Goal: Navigation & Orientation: Find specific page/section

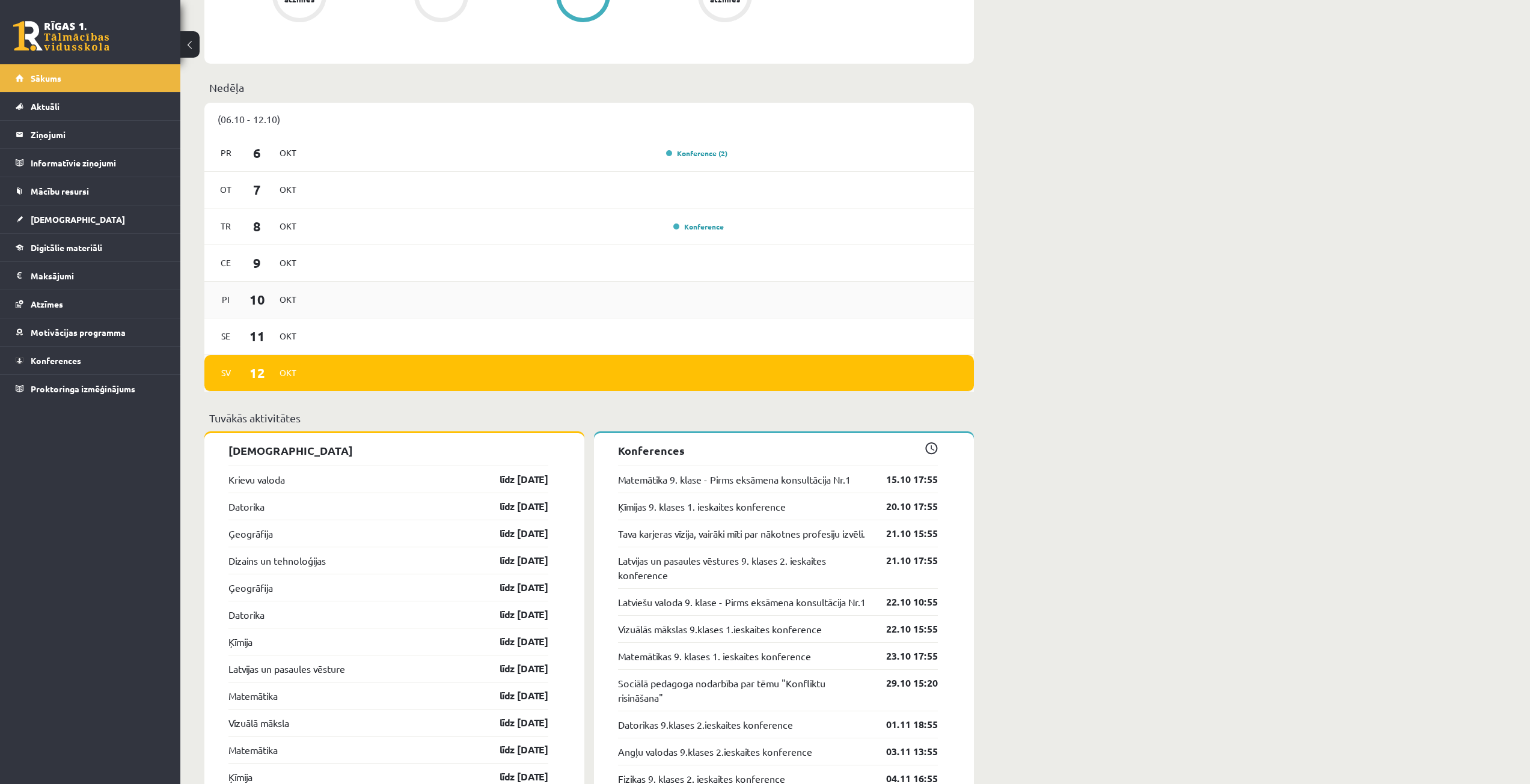
scroll to position [962, 0]
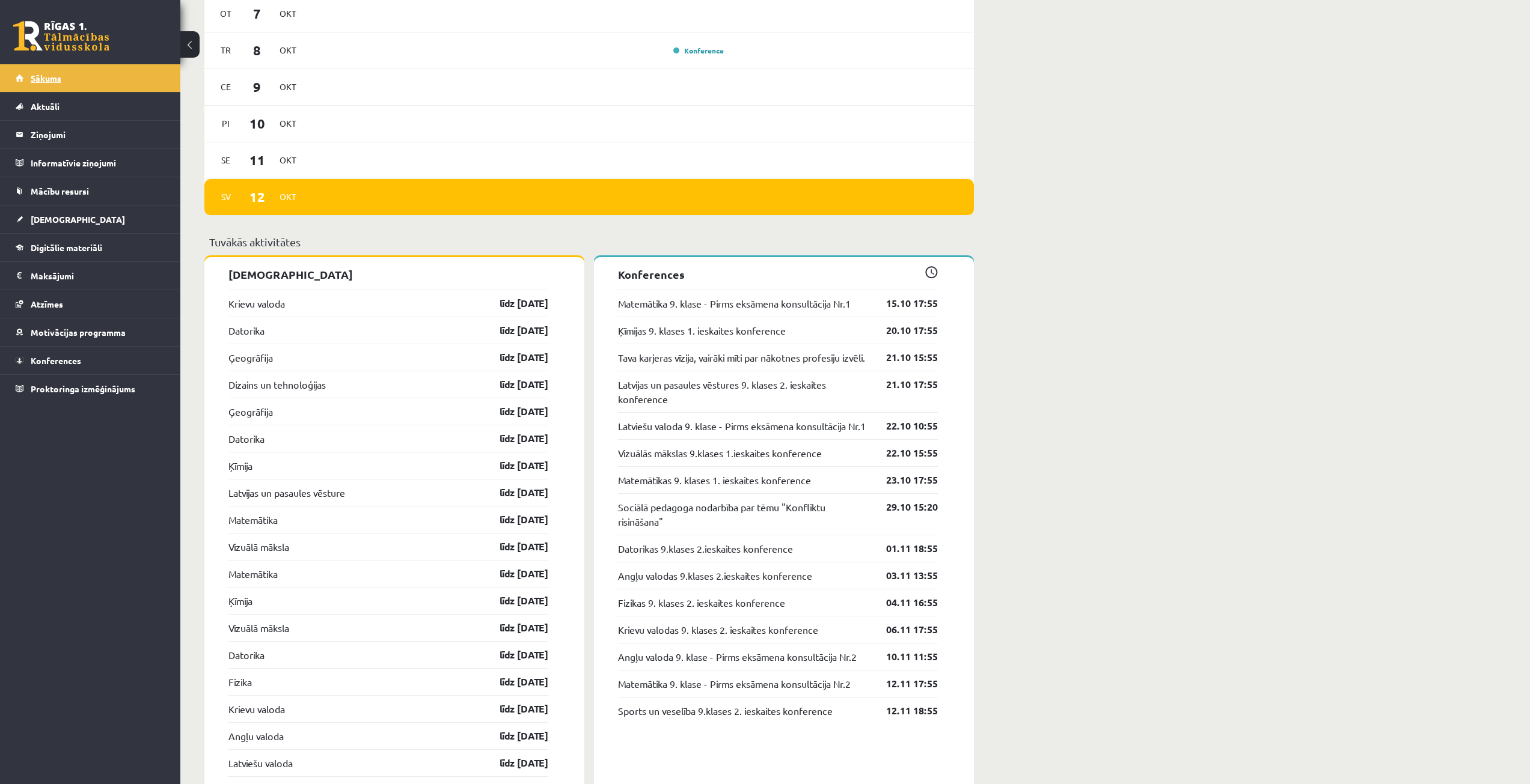
click at [102, 80] on link "Sākums" at bounding box center [91, 78] width 150 height 28
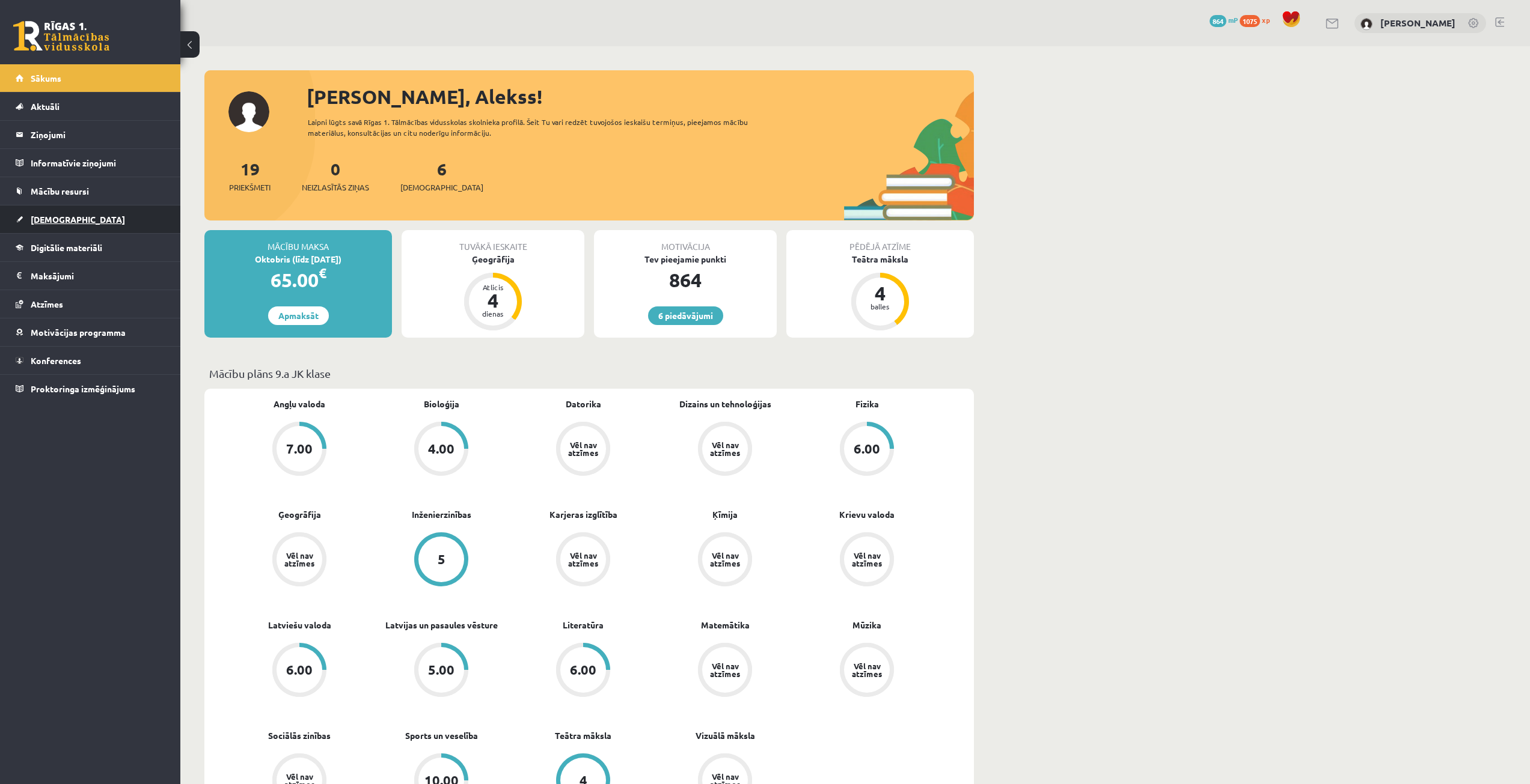
click at [120, 212] on link "[DEMOGRAPHIC_DATA]" at bounding box center [91, 219] width 150 height 28
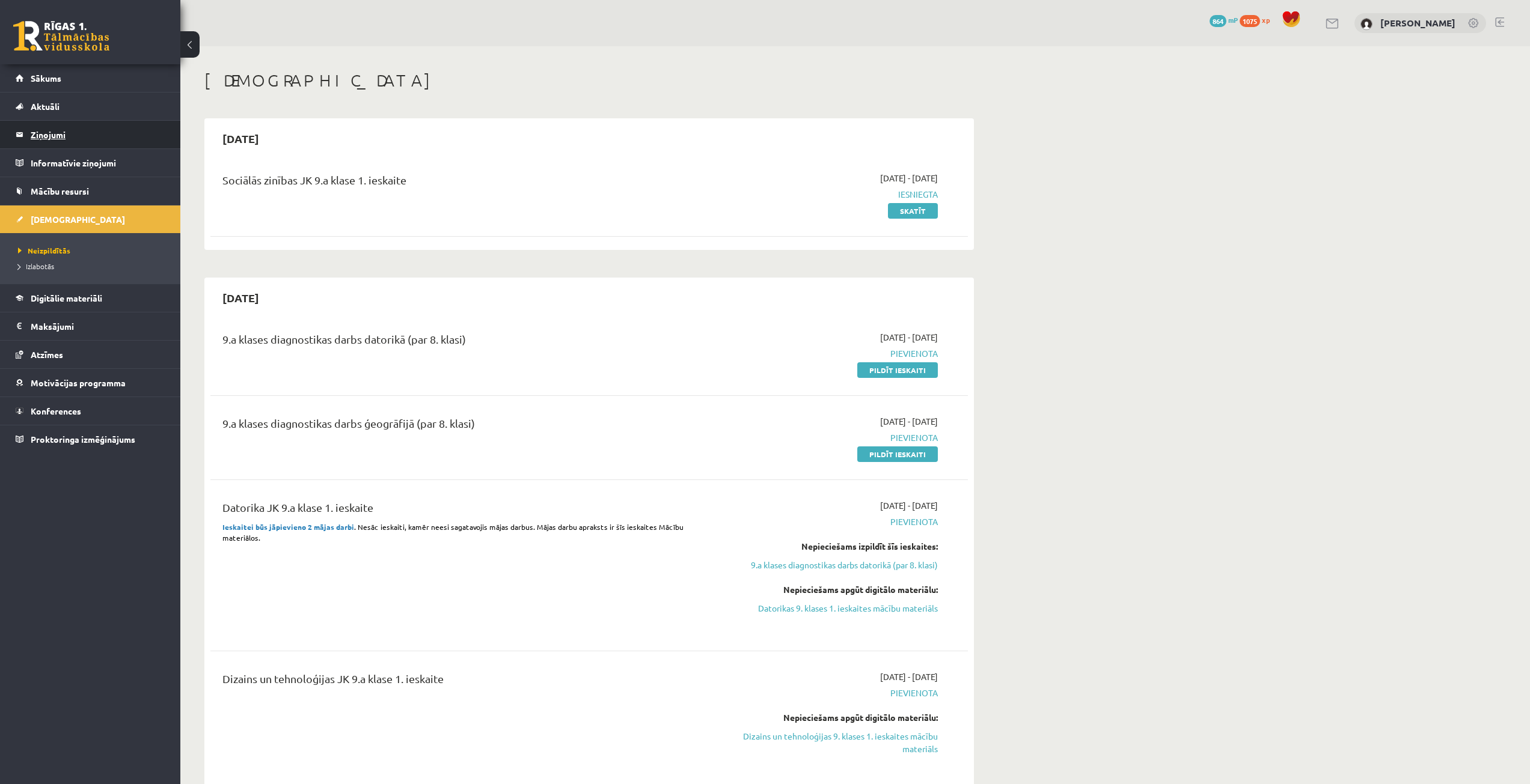
click at [74, 130] on legend "Ziņojumi 0" at bounding box center [98, 134] width 135 height 28
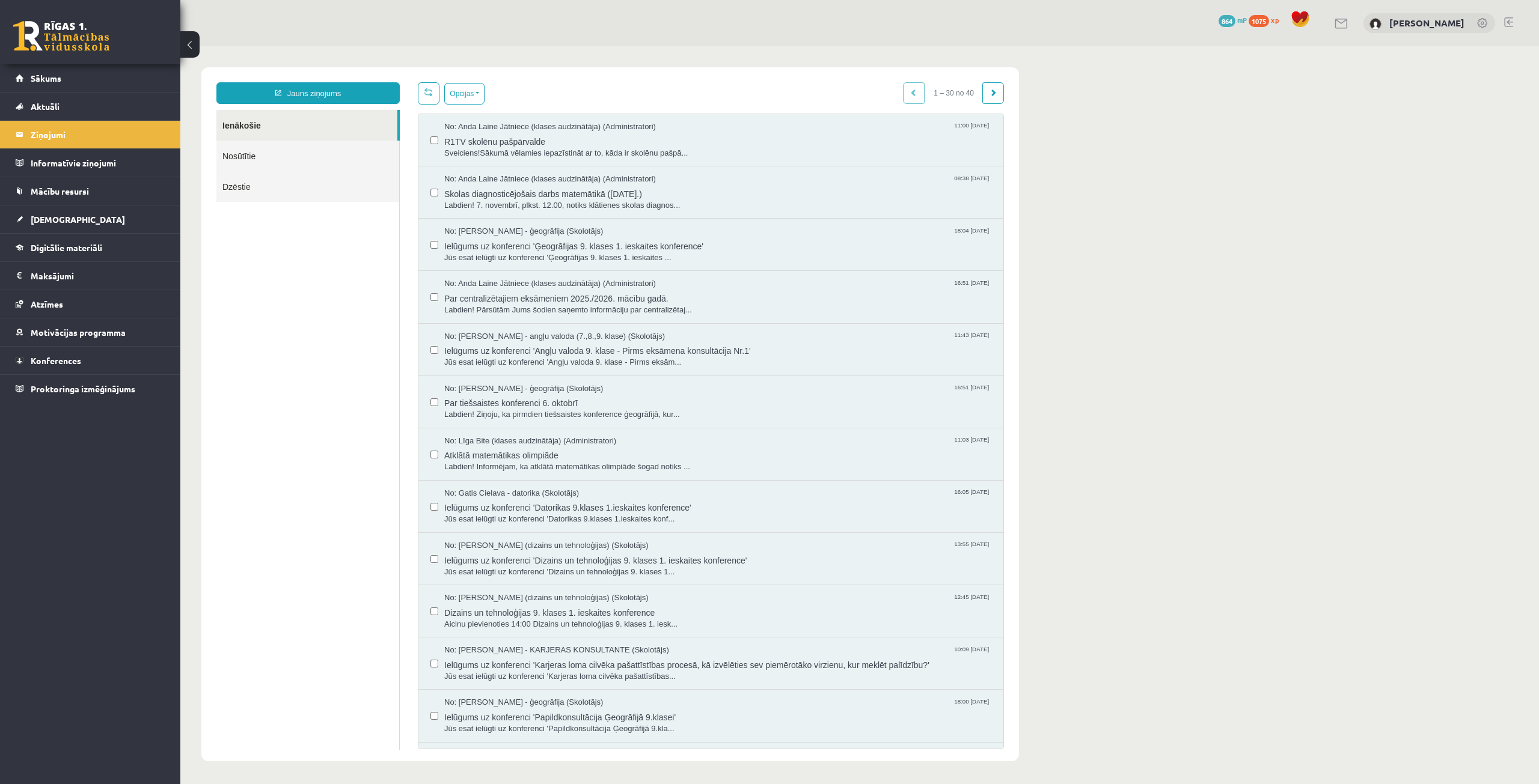
click at [286, 159] on link "Nosūtītie" at bounding box center [308, 156] width 183 height 31
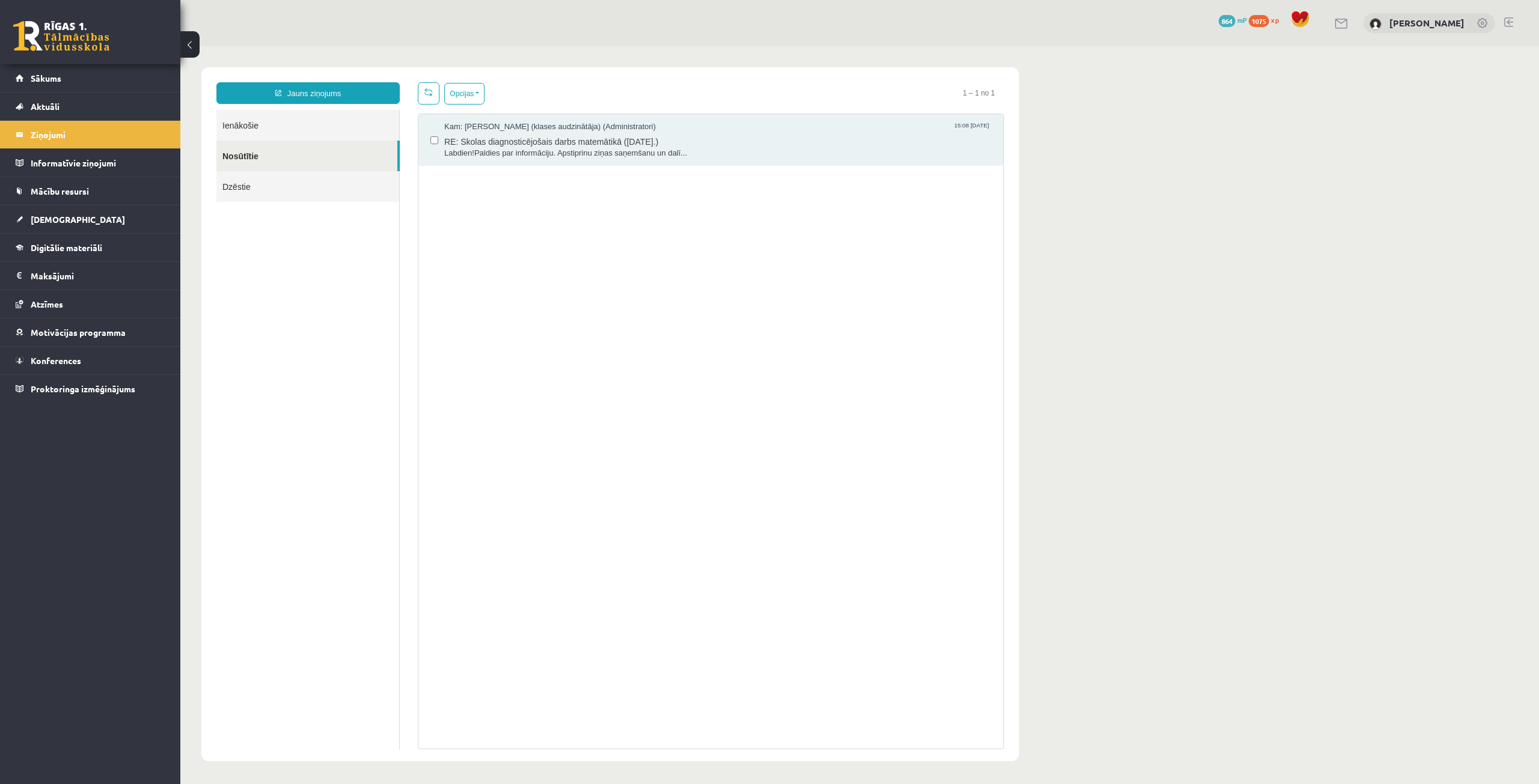
click at [282, 202] on ul "Ienākošie Nosūtītie Dzēstie" at bounding box center [308, 430] width 183 height 640
click at [278, 190] on link "Dzēstie" at bounding box center [308, 187] width 183 height 31
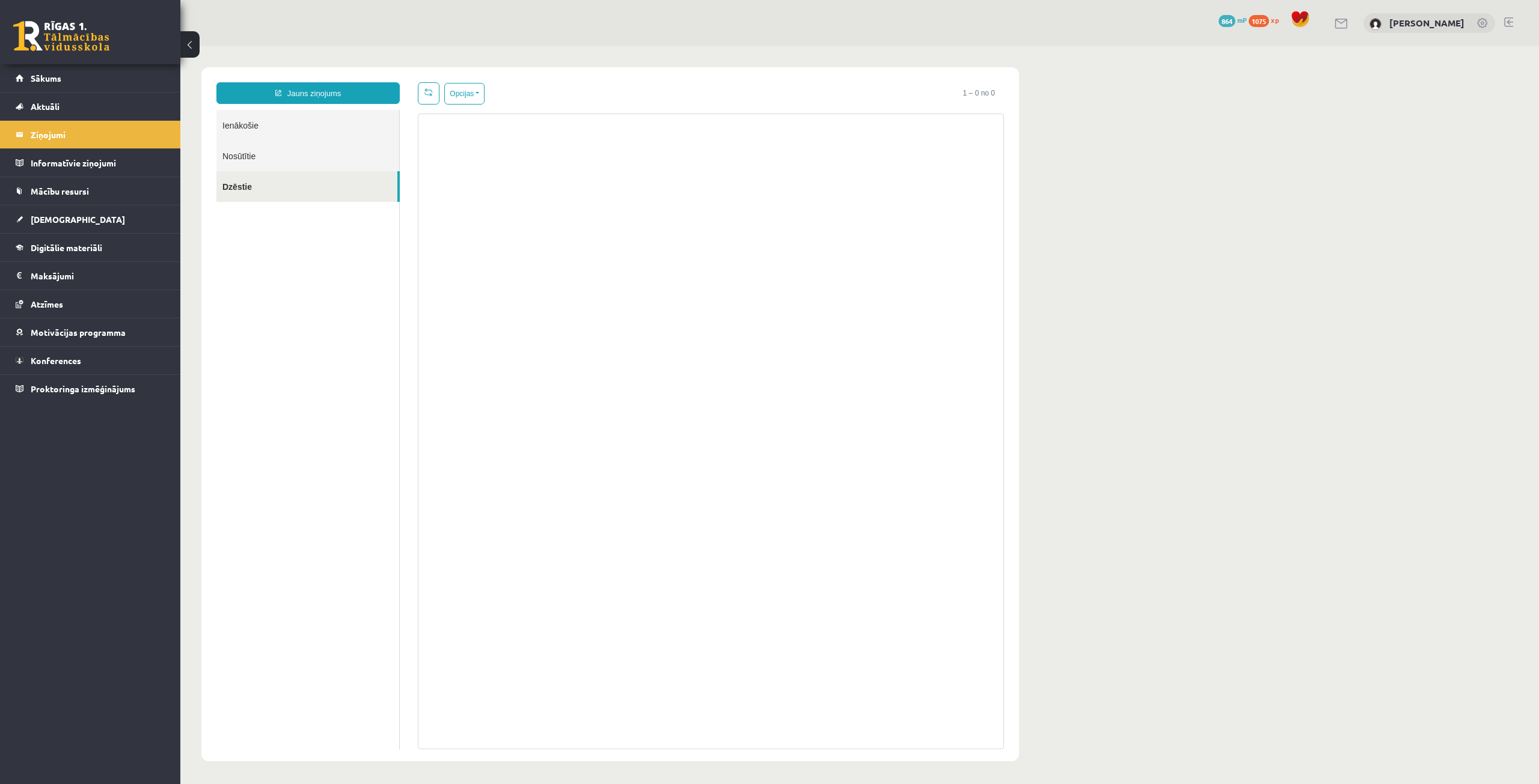
click at [301, 145] on link "Nosūtītie" at bounding box center [308, 156] width 183 height 31
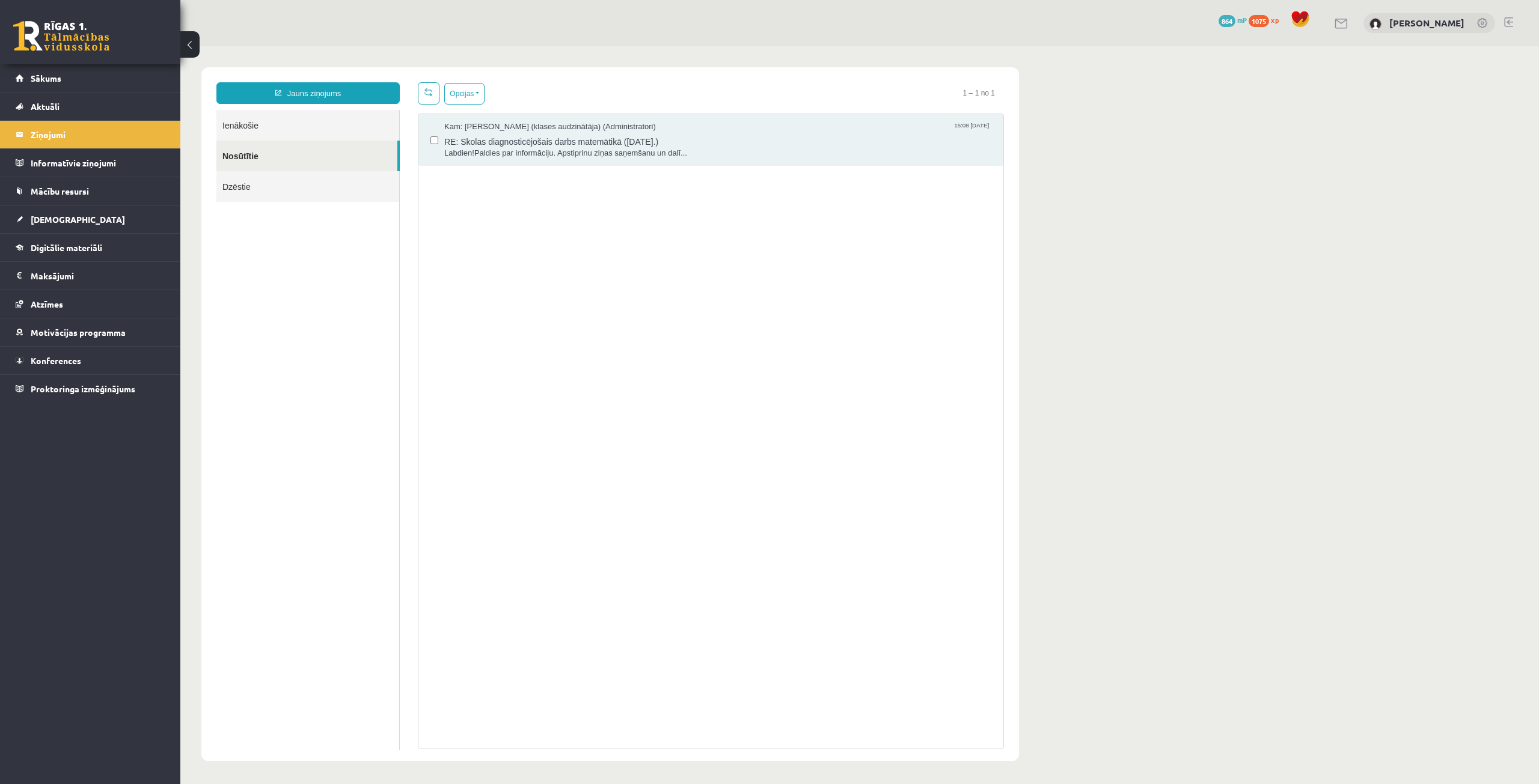
click at [319, 121] on link "Ienākošie" at bounding box center [308, 126] width 183 height 31
click at [320, 122] on link "Ienākošie" at bounding box center [308, 126] width 183 height 31
